Goal: Information Seeking & Learning: Learn about a topic

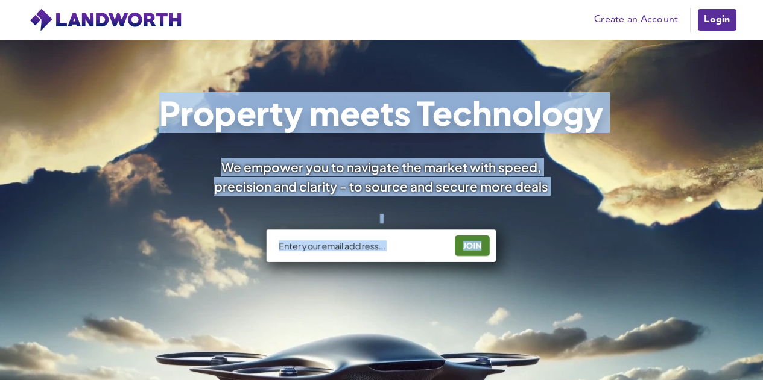
drag, startPoint x: 762, startPoint y: 30, endPoint x: 763, endPoint y: 45, distance: 15.2
click at [762, 45] on html "Pricing Create an Account Users Estate Agents First Time Buyers House Hunters H…" at bounding box center [381, 190] width 763 height 380
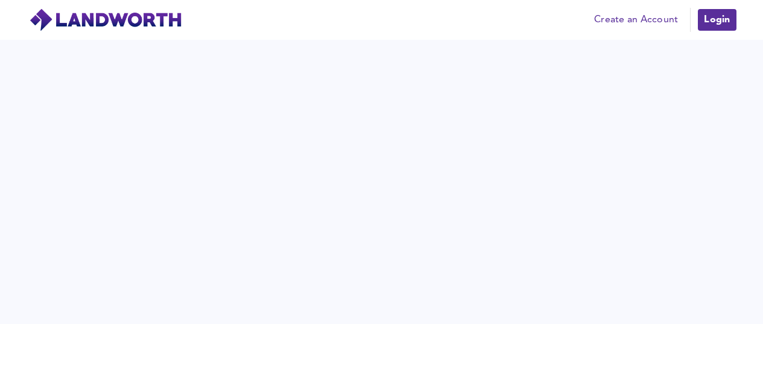
scroll to position [2663, 0]
click at [653, 28] on link "Create an Account" at bounding box center [636, 20] width 96 height 18
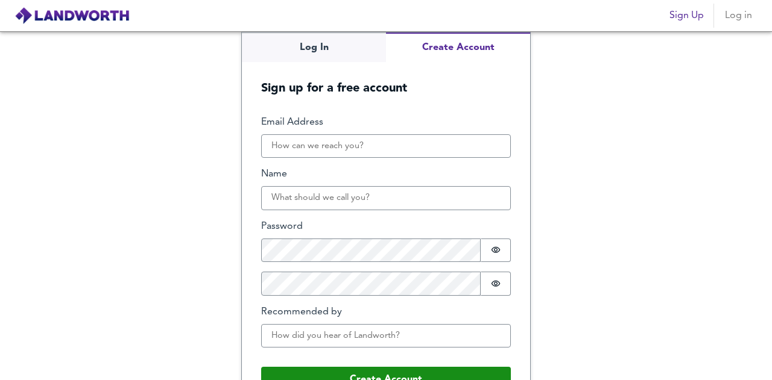
click at [78, 17] on img at bounding box center [71, 16] width 115 height 18
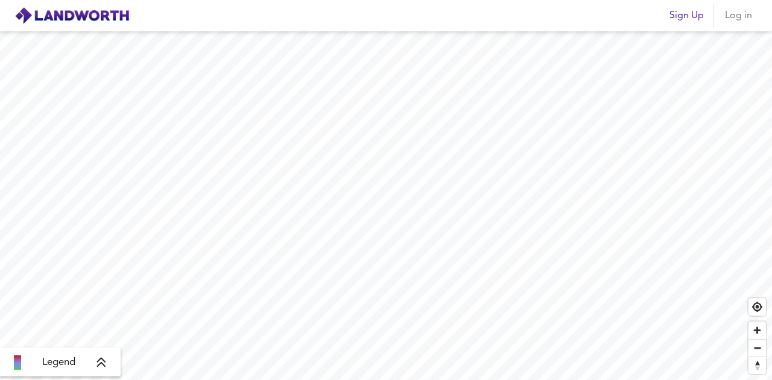
click at [106, 368] on icon at bounding box center [101, 363] width 11 height 12
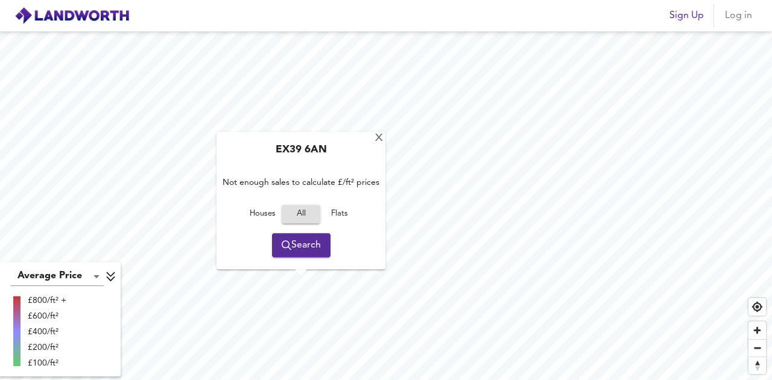
click at [309, 151] on div "EX39 6AN" at bounding box center [300, 153] width 157 height 19
drag, startPoint x: 289, startPoint y: 148, endPoint x: 356, endPoint y: 154, distance: 67.8
click at [356, 154] on div "EX39 6AN" at bounding box center [300, 153] width 157 height 19
click at [307, 150] on div "EX39 6AN" at bounding box center [300, 153] width 157 height 19
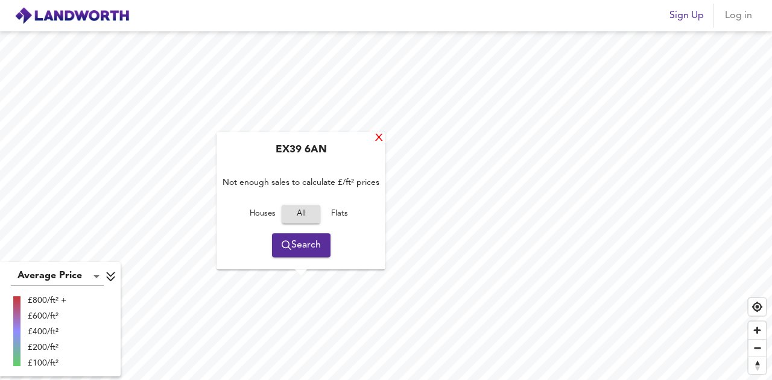
click at [377, 142] on div "X" at bounding box center [379, 138] width 10 height 11
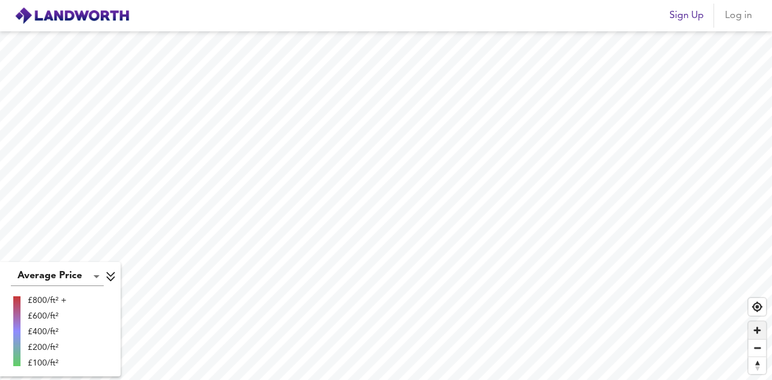
click at [757, 337] on span "Zoom in" at bounding box center [756, 330] width 17 height 17
click at [758, 333] on span "Zoom in" at bounding box center [756, 330] width 17 height 17
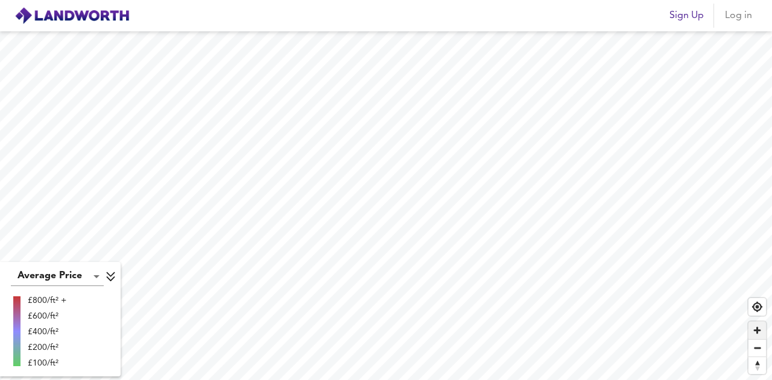
click at [758, 333] on span "Zoom in" at bounding box center [756, 330] width 17 height 17
click at [751, 333] on span "Zoom in" at bounding box center [756, 330] width 17 height 17
click at [755, 329] on span "Zoom in" at bounding box center [756, 330] width 17 height 17
click at [96, 282] on body "Sign Up Log in Average Price landworth £800/ft² + £600/ft² £400/ft² £200/ft² £1…" at bounding box center [386, 190] width 772 height 380
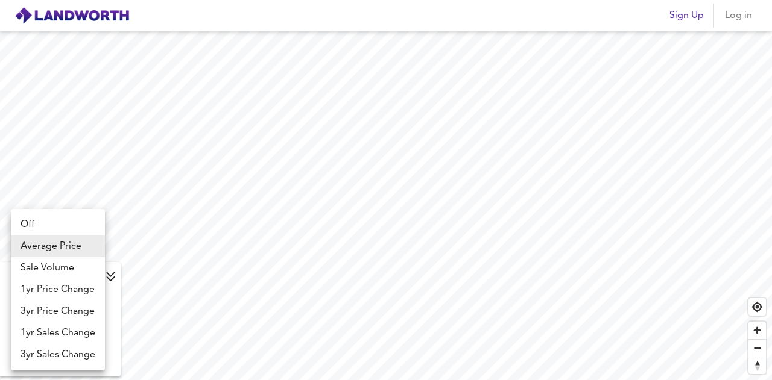
click at [96, 282] on li "1yr Price Change" at bounding box center [58, 290] width 94 height 22
type input "lwc1y"
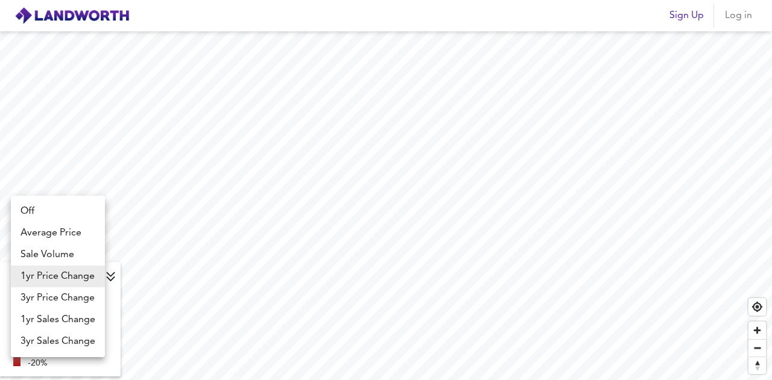
click at [95, 282] on body "Sign Up Log in 1yr Price Change lwc1y +20% +10% 0% -10% -20% X Map Settings Bas…" at bounding box center [386, 190] width 772 height 380
click at [80, 254] on li "Sale Volume" at bounding box center [58, 255] width 94 height 22
type input "weight"
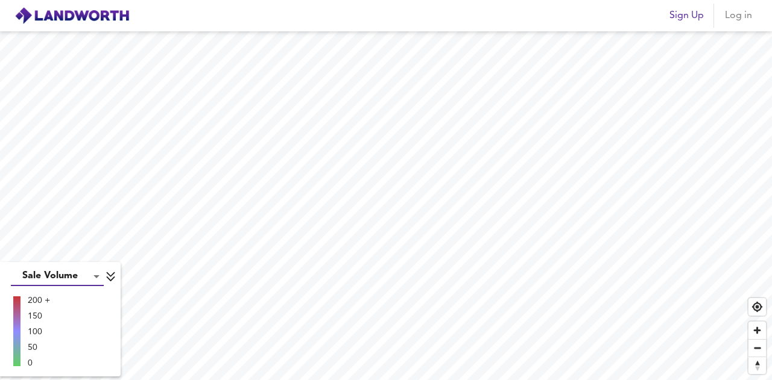
click at [97, 277] on body "Sign Up Log in Sale Volume weight 200 + 150 100 50 0 X Map Settings Basemap Ope…" at bounding box center [386, 190] width 772 height 380
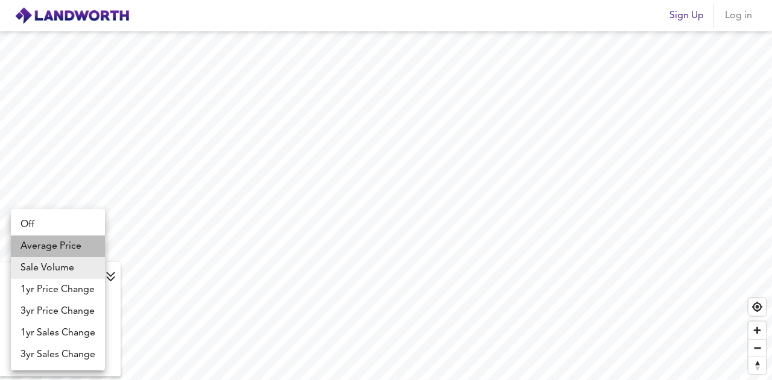
click at [65, 241] on li "Average Price" at bounding box center [58, 247] width 94 height 22
type input "landworth"
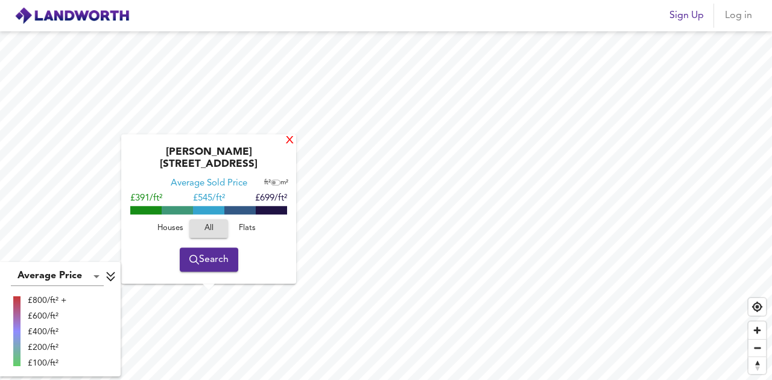
click at [285, 147] on div "X" at bounding box center [290, 141] width 10 height 11
